Goal: Information Seeking & Learning: Compare options

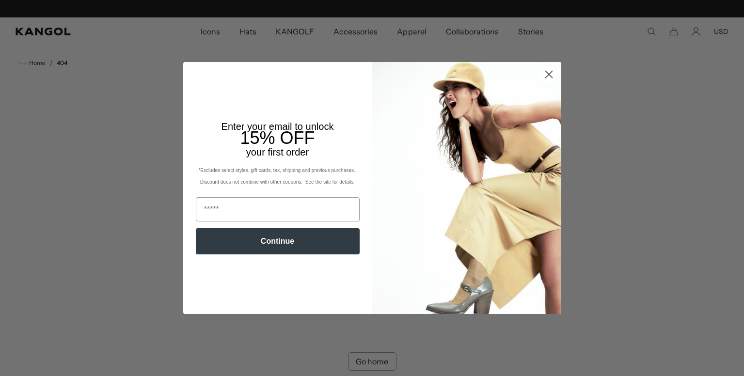
scroll to position [0, 200]
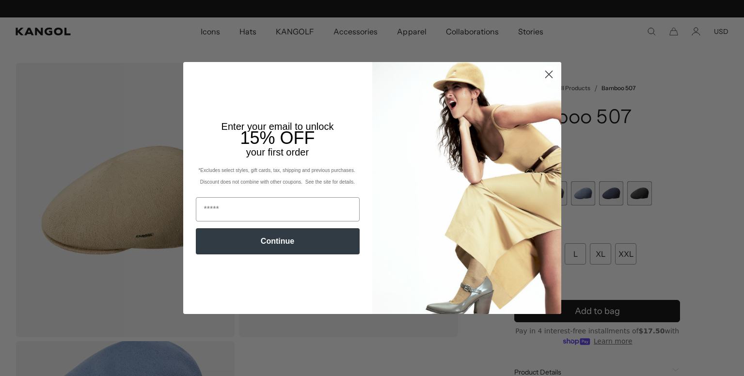
scroll to position [0, 200]
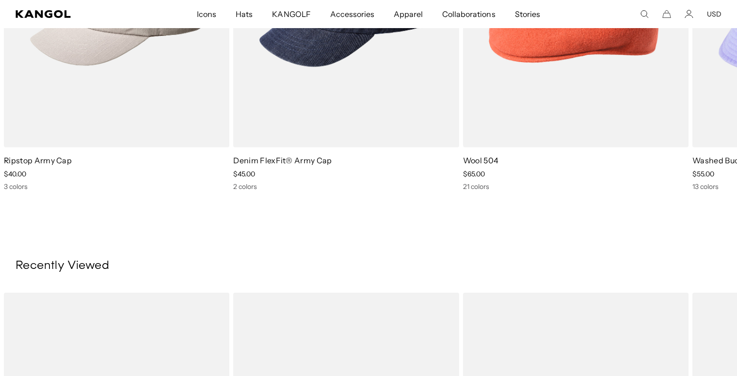
scroll to position [0, 200]
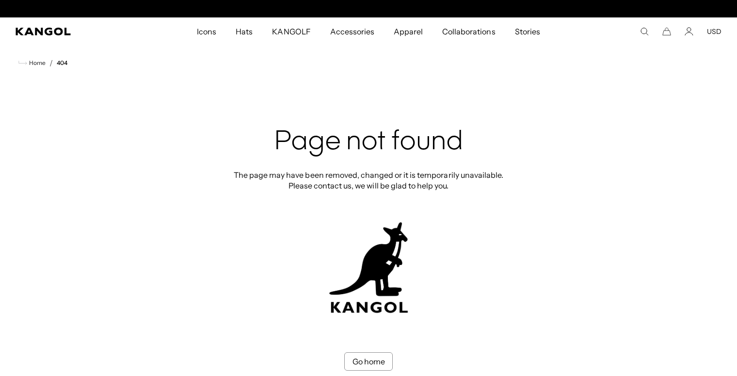
scroll to position [0, 200]
